Goal: Information Seeking & Learning: Learn about a topic

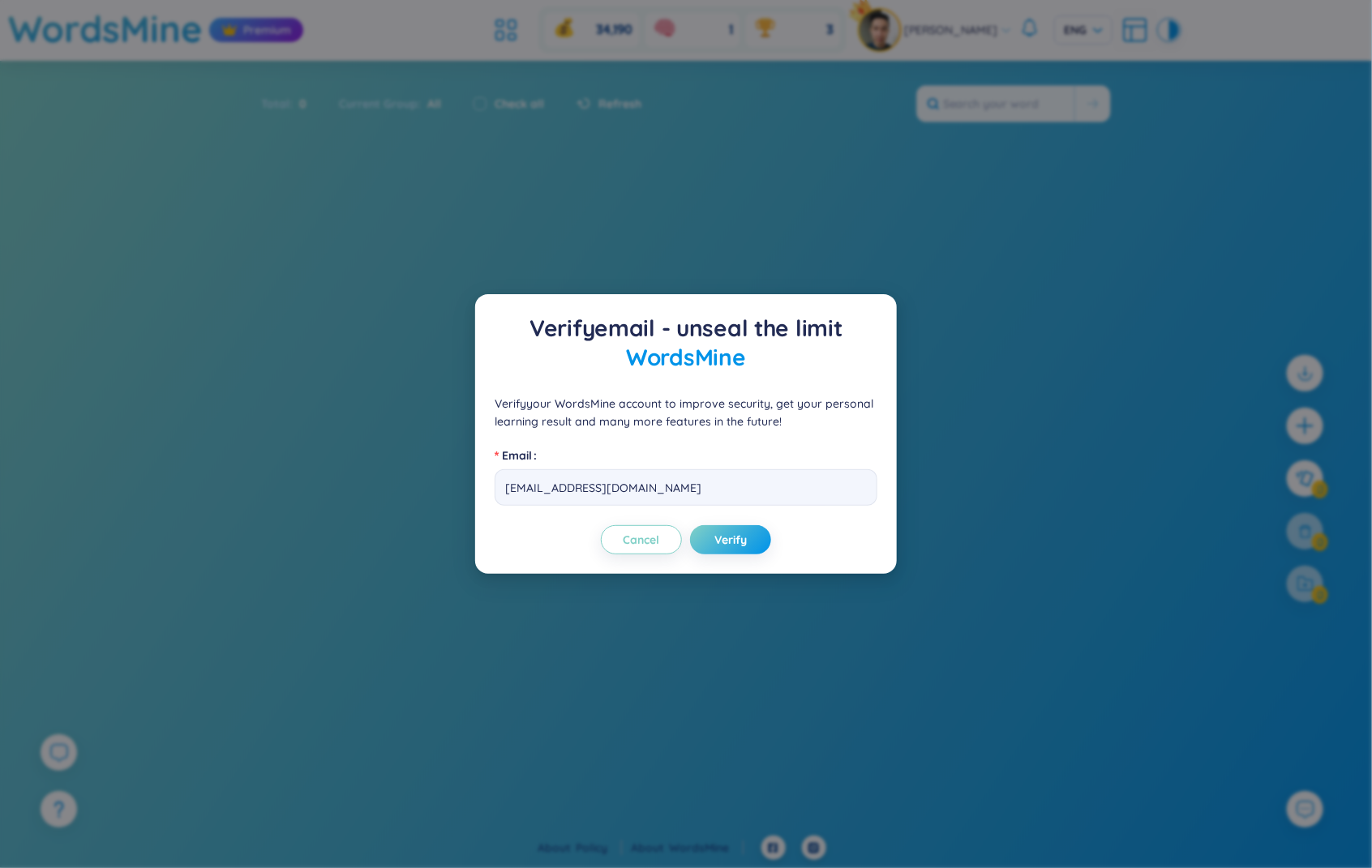
click at [552, 195] on div "Verify email - unseal the limit WordsMine Verify your WordsMine account to impr…" at bounding box center [686, 434] width 1372 height 868
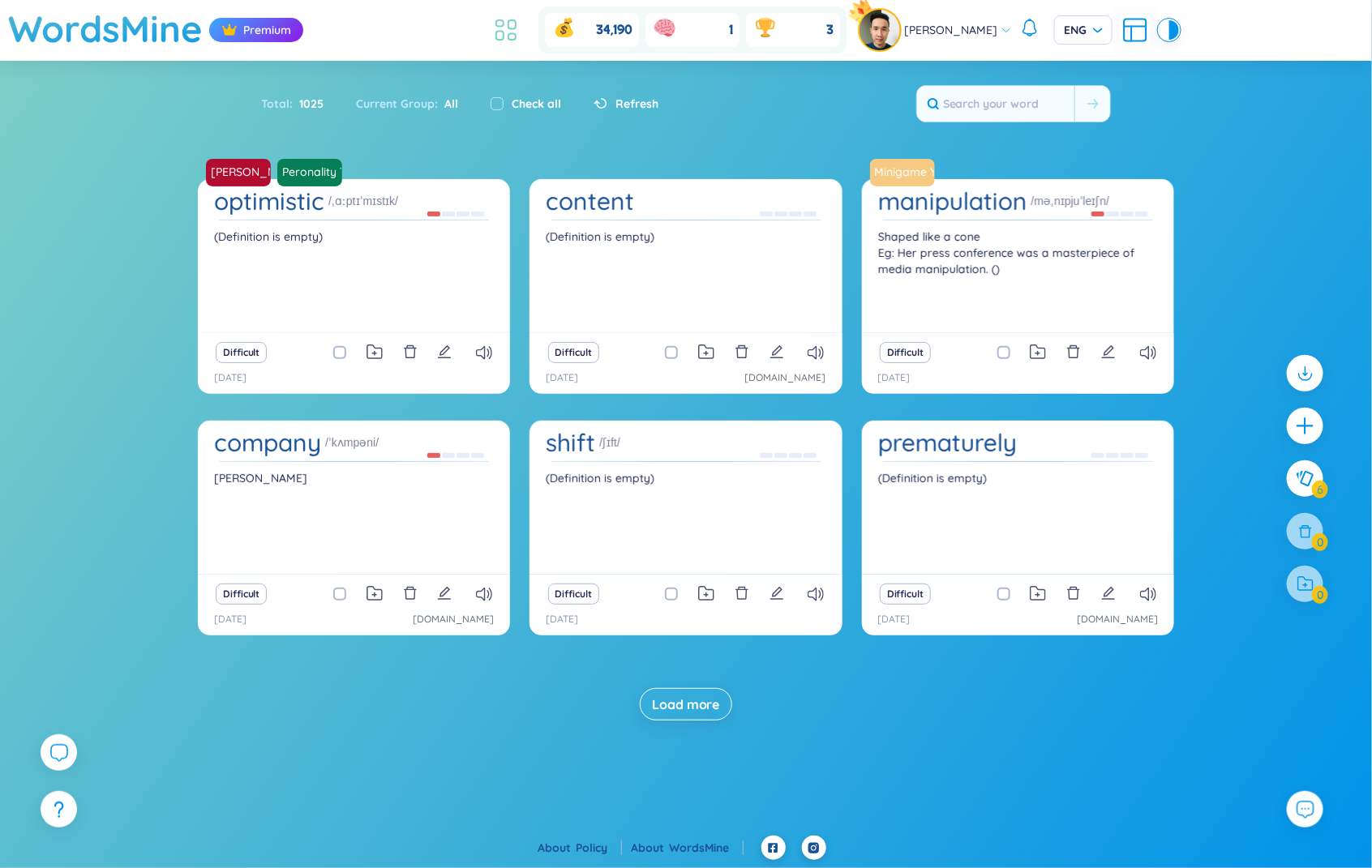
click at [516, 35] on icon at bounding box center [511, 37] width 7 height 7
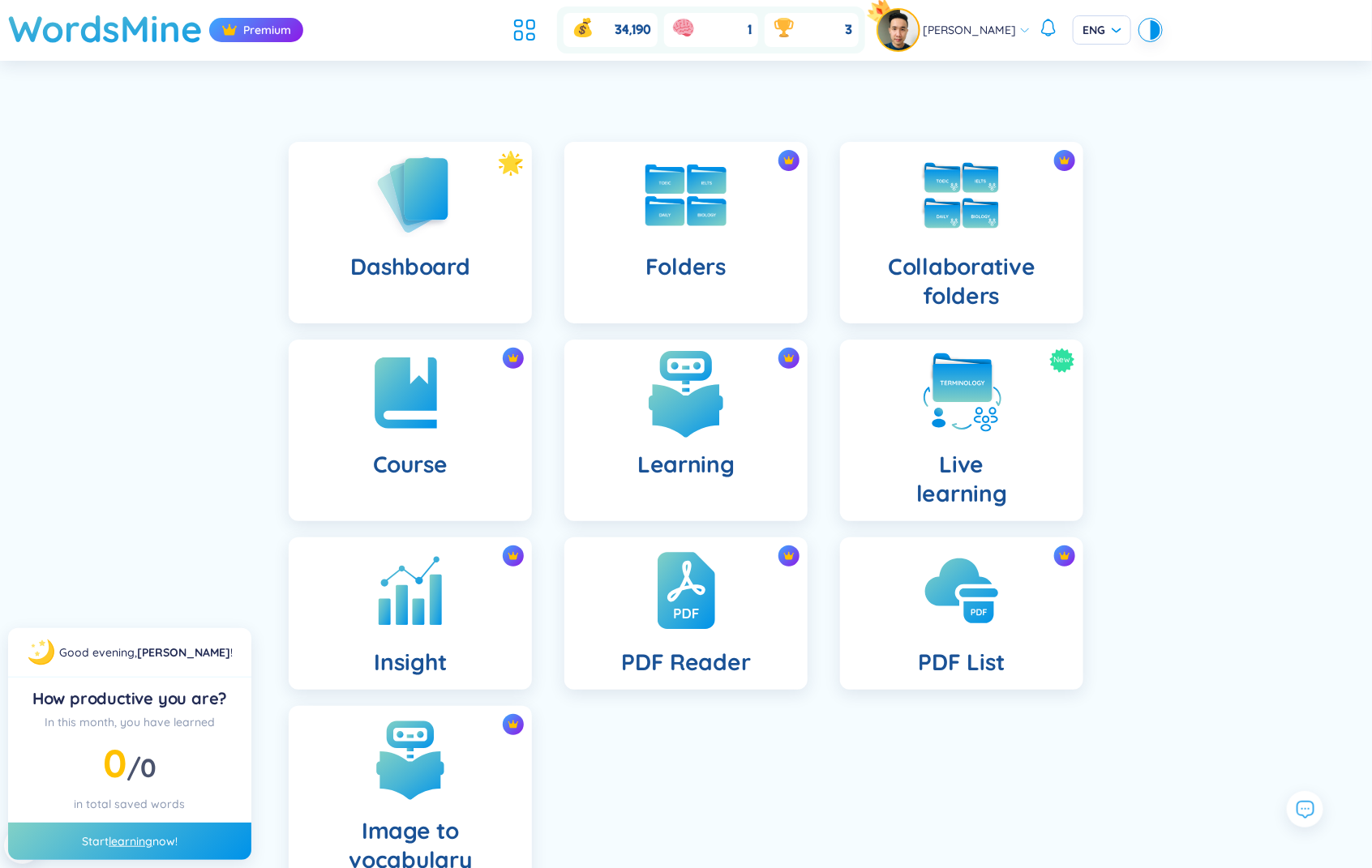
click at [651, 423] on img at bounding box center [686, 394] width 89 height 89
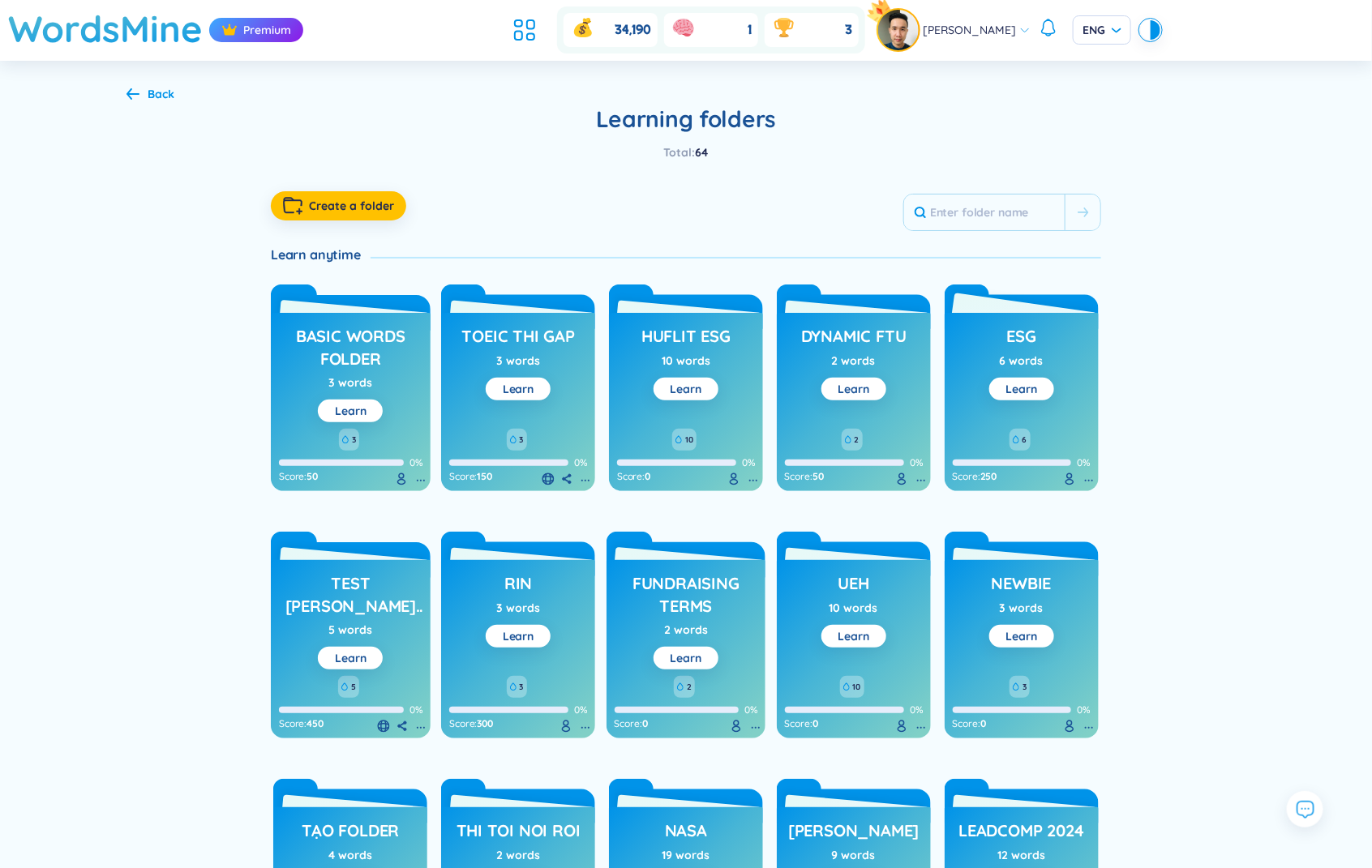
click at [1020, 341] on h3 "ESG" at bounding box center [1020, 340] width 29 height 31
